Goal: Navigation & Orientation: Find specific page/section

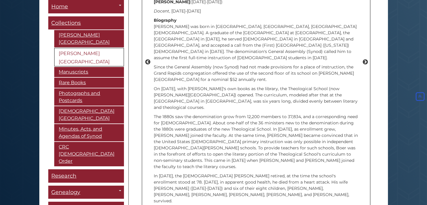
scroll to position [680, 0]
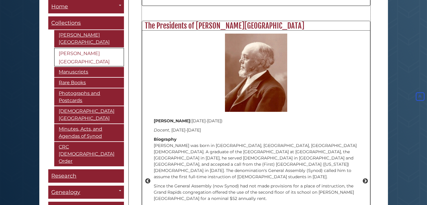
click at [365, 140] on div "Previous [PERSON_NAME] (1960- ) President , 2011- Biography Born in [GEOGRAPHIC…" at bounding box center [256, 182] width 228 height 302
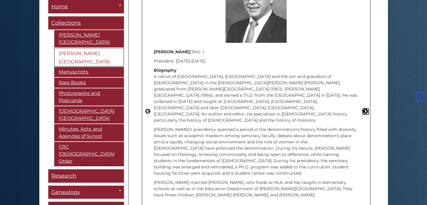
scroll to position [739, 0]
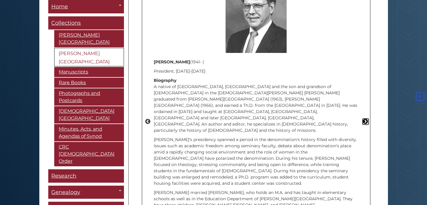
click at [364, 119] on button "Next" at bounding box center [365, 122] width 6 height 6
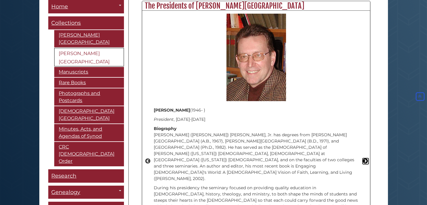
scroll to position [710, 0]
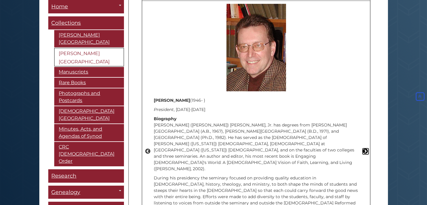
click at [364, 149] on button "Next" at bounding box center [365, 152] width 6 height 6
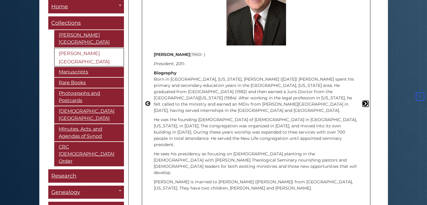
scroll to position [799, 0]
